Goal: Information Seeking & Learning: Stay updated

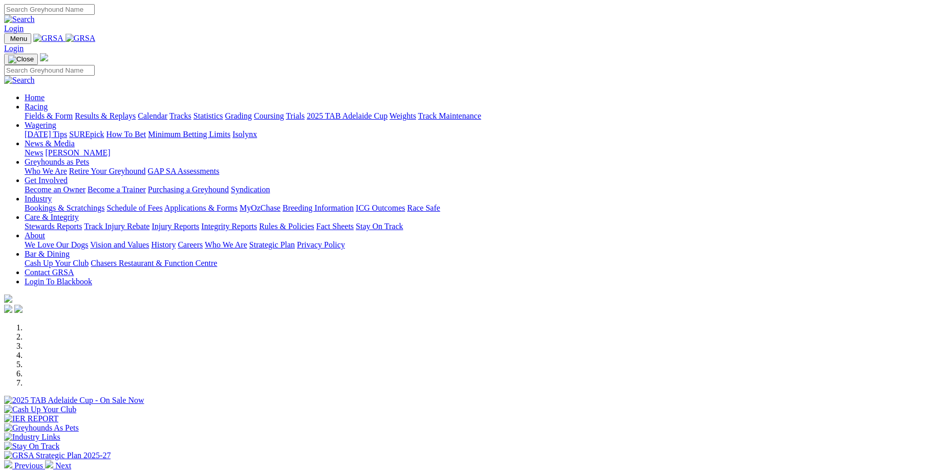
click at [12, 461] on img at bounding box center [8, 465] width 8 height 8
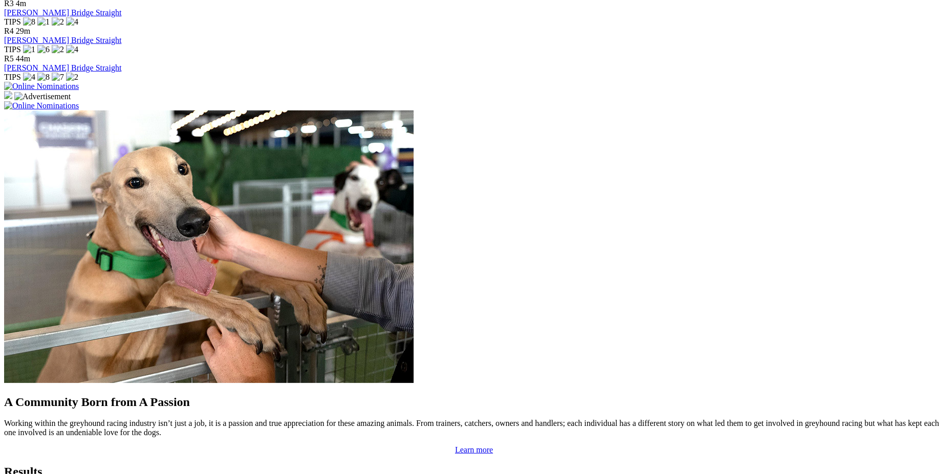
scroll to position [720, 0]
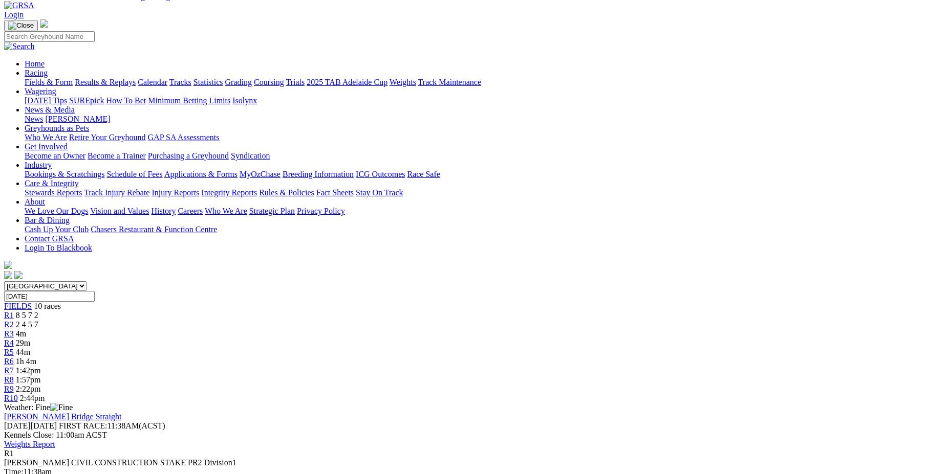
scroll to position [104, 0]
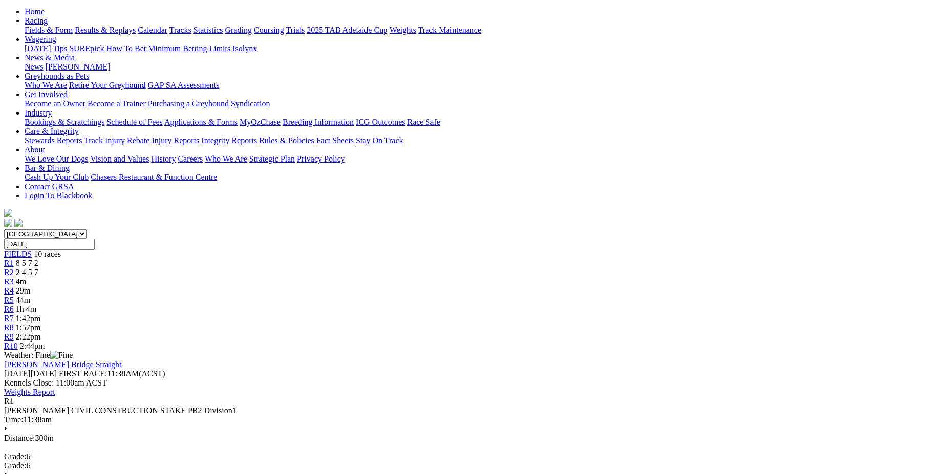
click at [14, 268] on span "R2" at bounding box center [9, 272] width 10 height 9
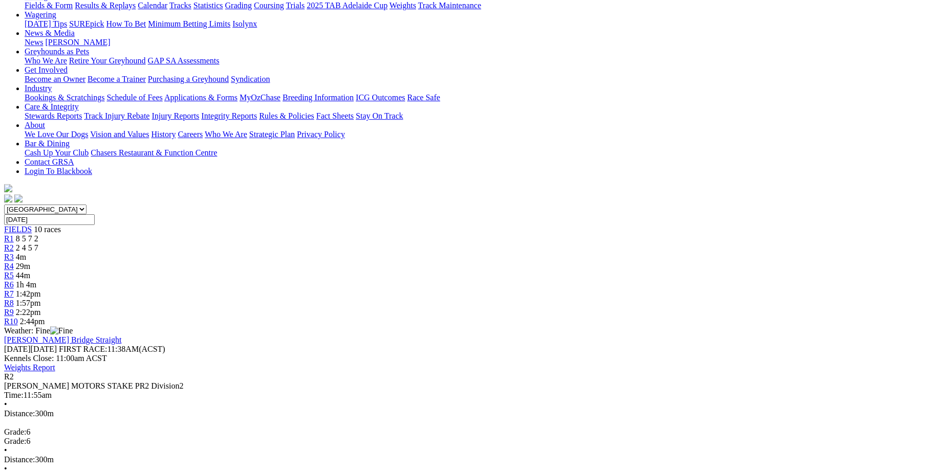
scroll to position [104, 0]
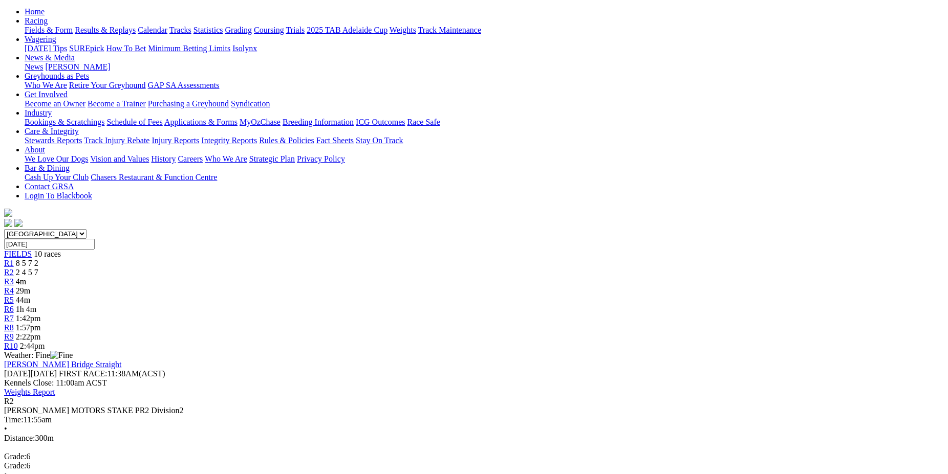
click at [14, 277] on span "R3" at bounding box center [9, 281] width 10 height 9
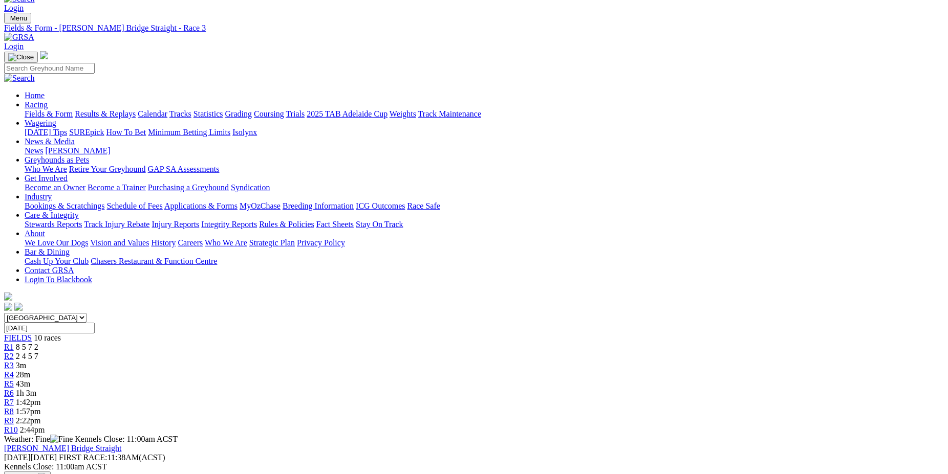
scroll to position [52, 0]
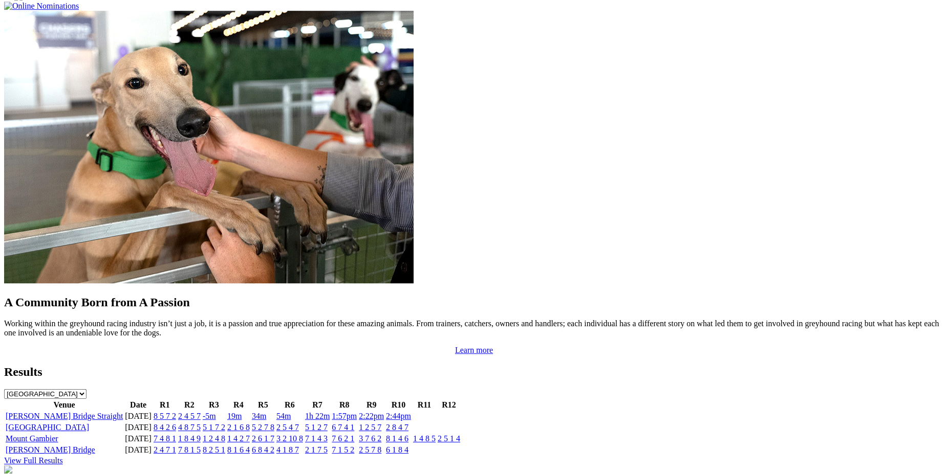
scroll to position [774, 0]
